Goal: Use online tool/utility: Utilize a website feature to perform a specific function

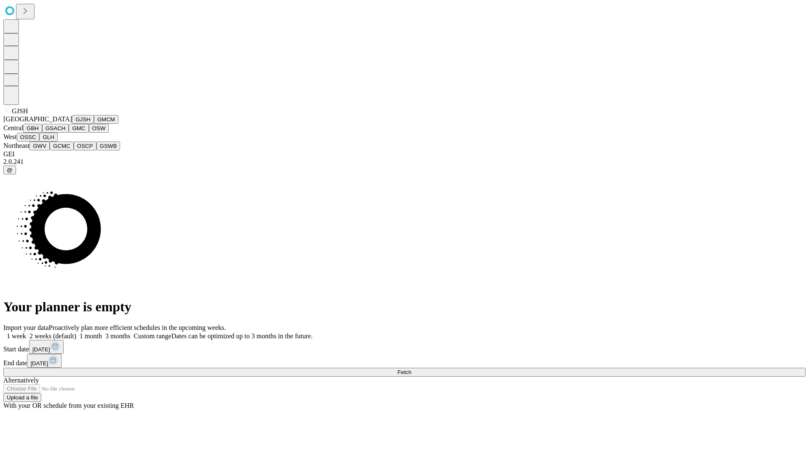
click at [72, 124] on button "GJSH" at bounding box center [83, 119] width 22 height 9
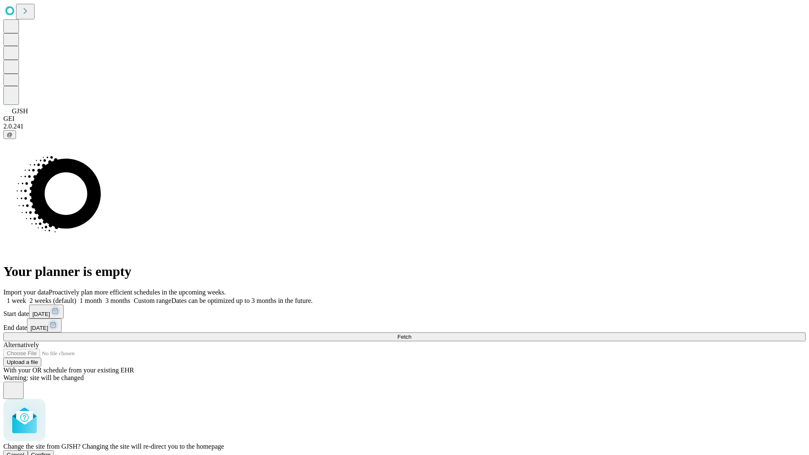
click at [51, 452] on span "Confirm" at bounding box center [41, 455] width 20 height 6
click at [76, 297] on label "2 weeks (default)" at bounding box center [51, 300] width 50 height 7
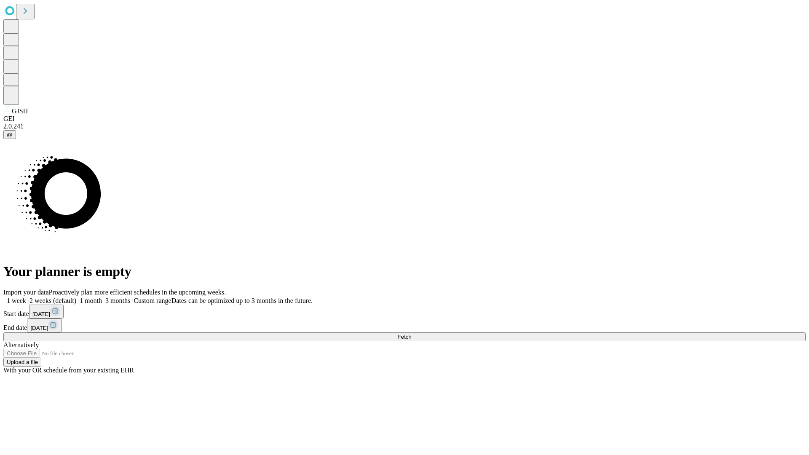
click at [411, 334] on span "Fetch" at bounding box center [404, 337] width 14 height 6
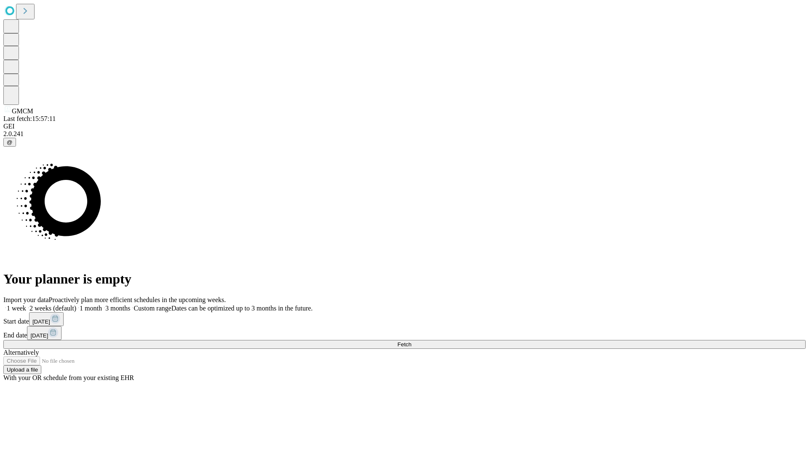
click at [76, 305] on label "2 weeks (default)" at bounding box center [51, 308] width 50 height 7
click at [411, 341] on span "Fetch" at bounding box center [404, 344] width 14 height 6
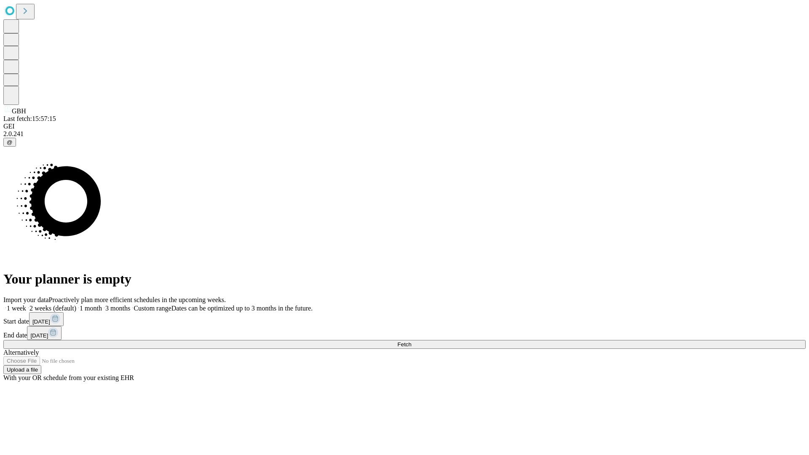
click at [76, 305] on label "2 weeks (default)" at bounding box center [51, 308] width 50 height 7
click at [411, 341] on span "Fetch" at bounding box center [404, 344] width 14 height 6
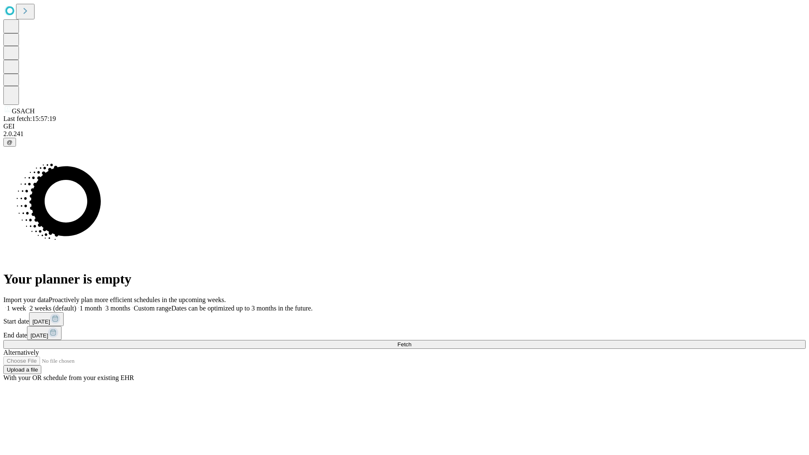
click at [76, 305] on label "2 weeks (default)" at bounding box center [51, 308] width 50 height 7
click at [411, 341] on span "Fetch" at bounding box center [404, 344] width 14 height 6
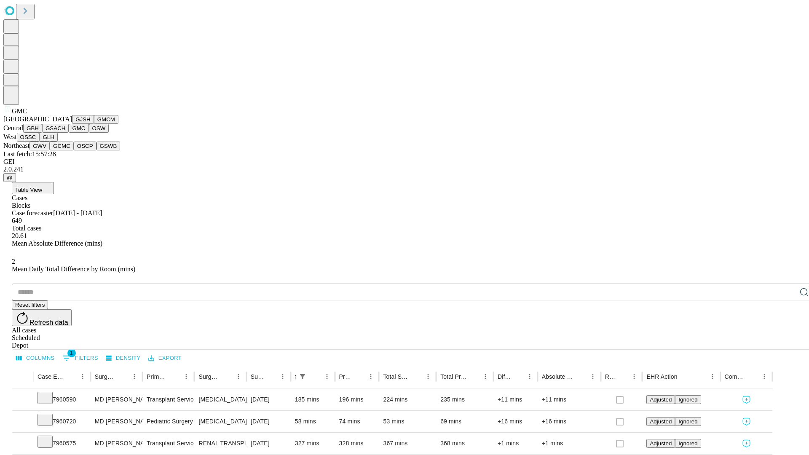
click at [89, 133] on button "OSW" at bounding box center [99, 128] width 20 height 9
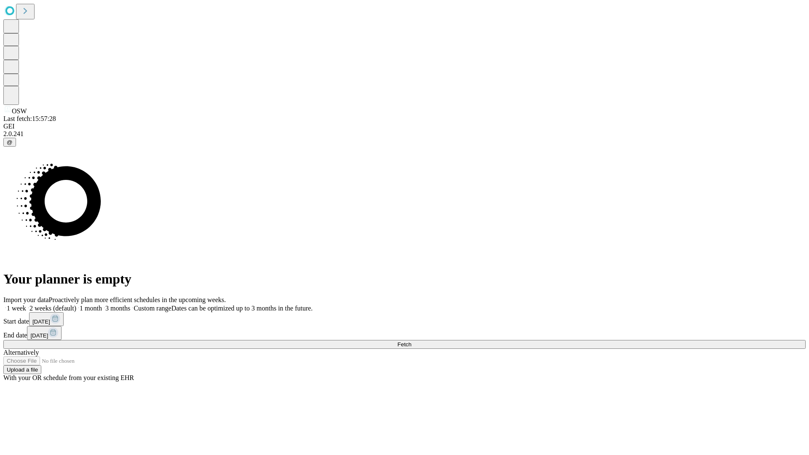
click at [76, 305] on label "2 weeks (default)" at bounding box center [51, 308] width 50 height 7
click at [411, 341] on span "Fetch" at bounding box center [404, 344] width 14 height 6
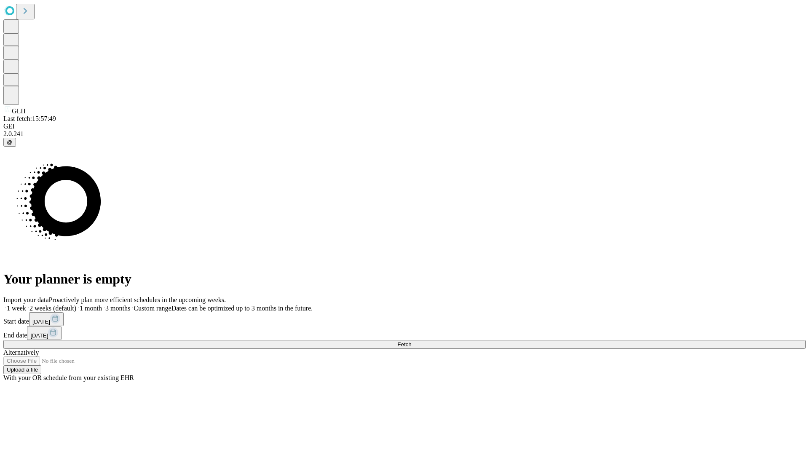
click at [76, 305] on label "2 weeks (default)" at bounding box center [51, 308] width 50 height 7
click at [411, 341] on span "Fetch" at bounding box center [404, 344] width 14 height 6
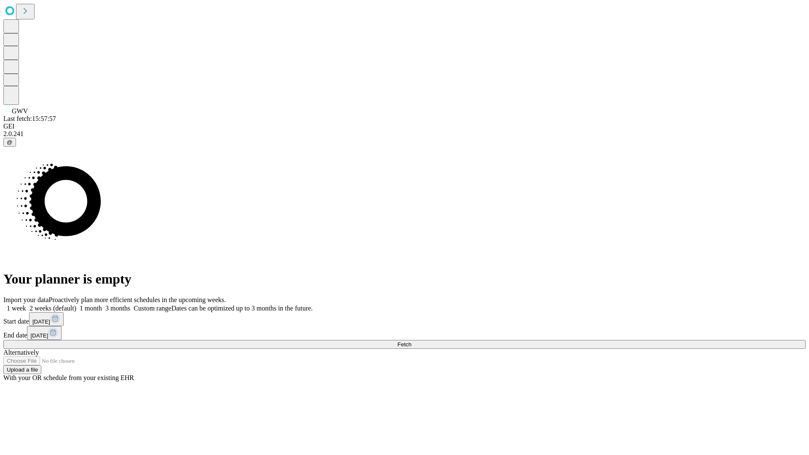
click at [76, 305] on label "2 weeks (default)" at bounding box center [51, 308] width 50 height 7
click at [411, 341] on span "Fetch" at bounding box center [404, 344] width 14 height 6
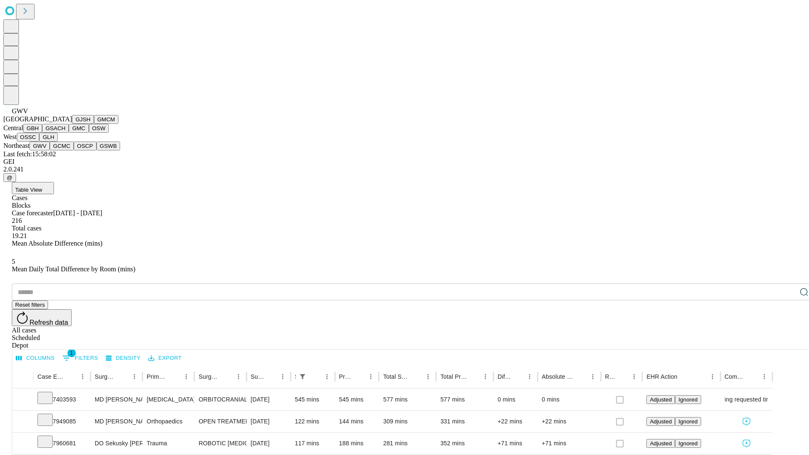
click at [65, 150] on button "GCMC" at bounding box center [62, 146] width 24 height 9
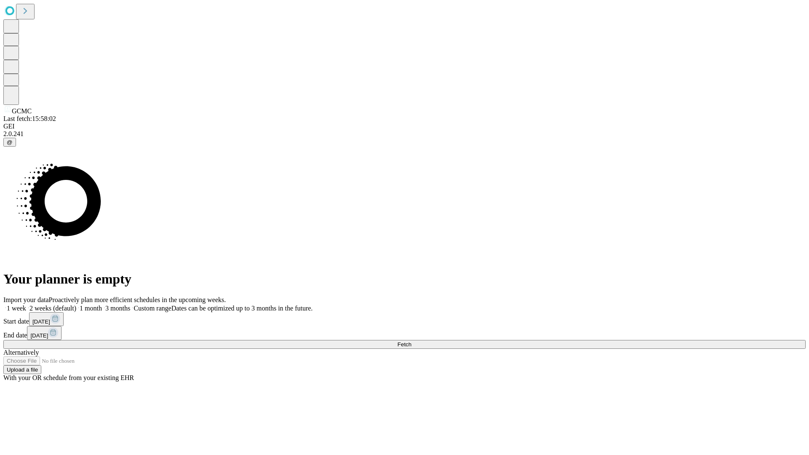
click at [76, 305] on label "2 weeks (default)" at bounding box center [51, 308] width 50 height 7
click at [411, 341] on span "Fetch" at bounding box center [404, 344] width 14 height 6
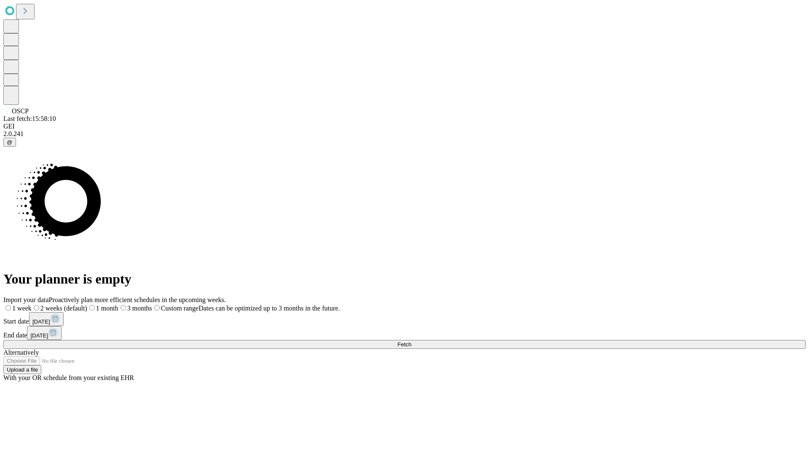
click at [87, 305] on label "2 weeks (default)" at bounding box center [60, 308] width 56 height 7
click at [411, 341] on span "Fetch" at bounding box center [404, 344] width 14 height 6
